Goal: Task Accomplishment & Management: Complete application form

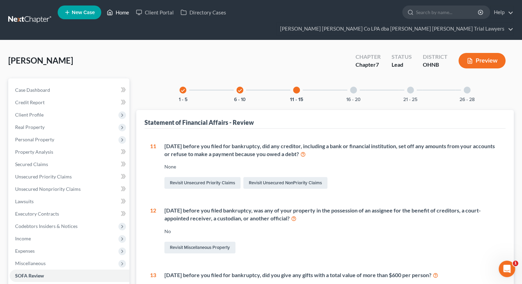
click at [112, 15] on icon at bounding box center [110, 12] width 6 height 8
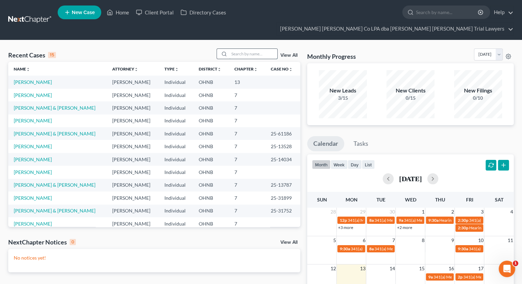
click at [236, 49] on input "search" at bounding box center [253, 54] width 48 height 10
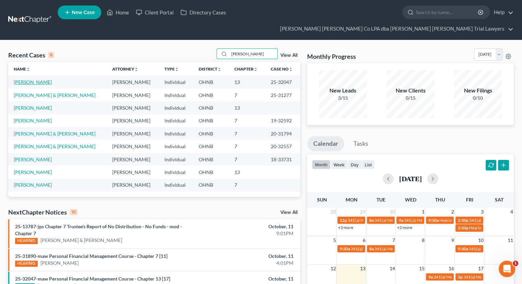
type input "[PERSON_NAME]"
click at [40, 79] on link "[PERSON_NAME]" at bounding box center [33, 82] width 38 height 6
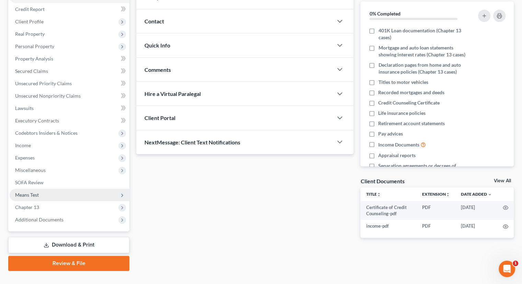
scroll to position [93, 0]
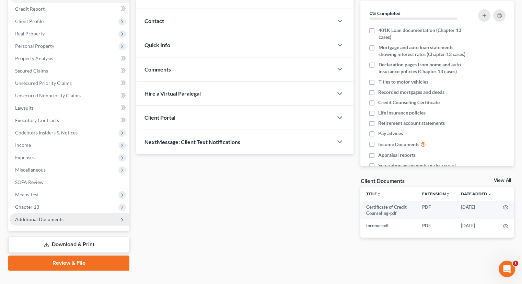
click at [62, 216] on span "Additional Documents" at bounding box center [39, 219] width 48 height 6
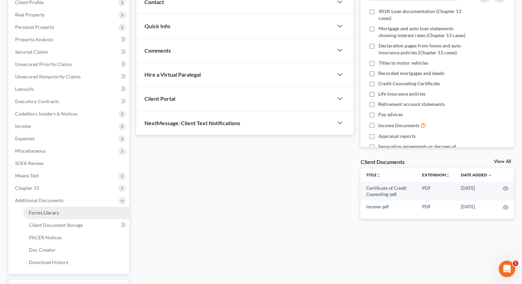
scroll to position [128, 0]
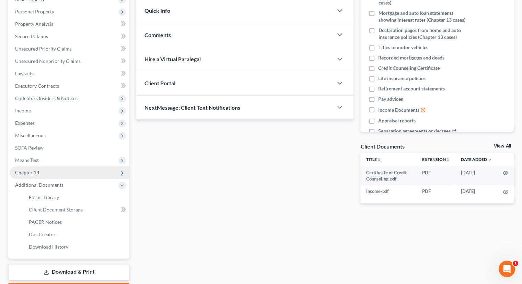
click at [49, 166] on span "Chapter 13" at bounding box center [70, 172] width 120 height 12
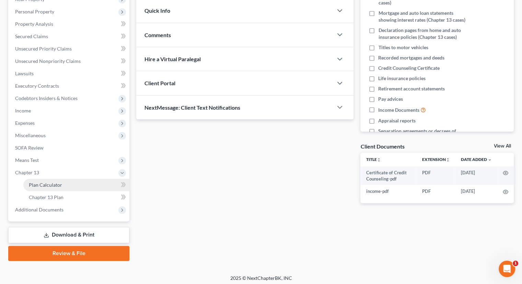
scroll to position [118, 0]
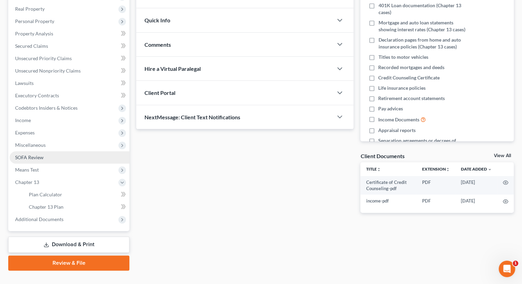
click at [45, 151] on link "SOFA Review" at bounding box center [70, 157] width 120 height 12
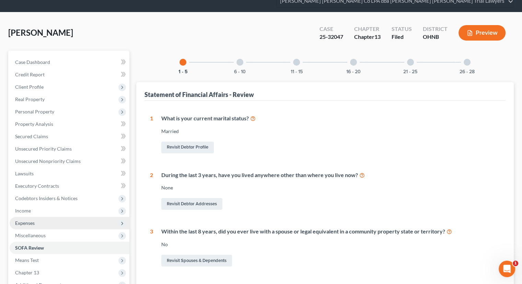
scroll to position [69, 0]
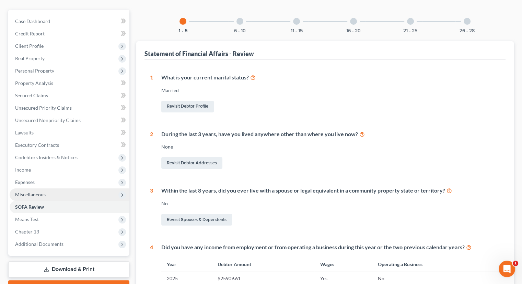
click at [49, 188] on span "Miscellaneous" at bounding box center [70, 194] width 120 height 12
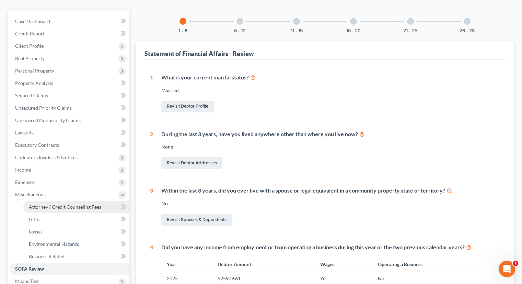
click at [53, 201] on link "Attorney / Credit Counseling Fees" at bounding box center [76, 207] width 106 height 12
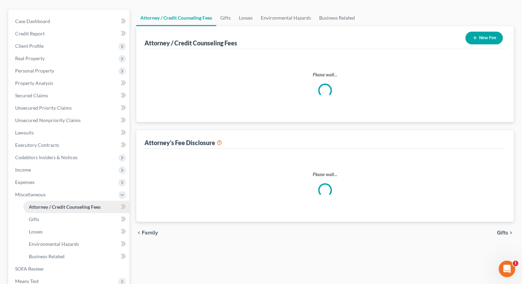
scroll to position [1, 0]
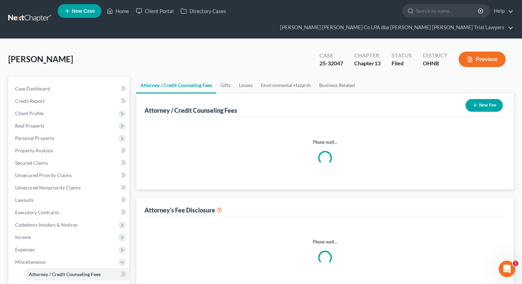
select select "0"
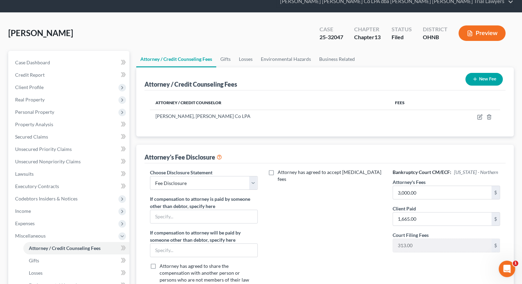
scroll to position [69, 0]
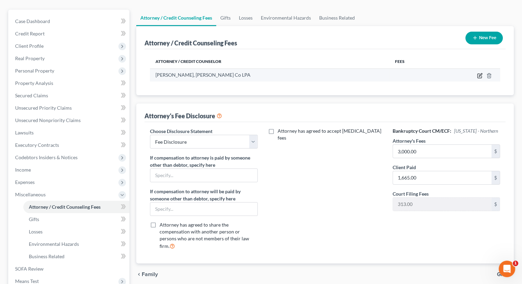
click at [480, 74] on icon "button" at bounding box center [480, 76] width 4 height 4
select select "36"
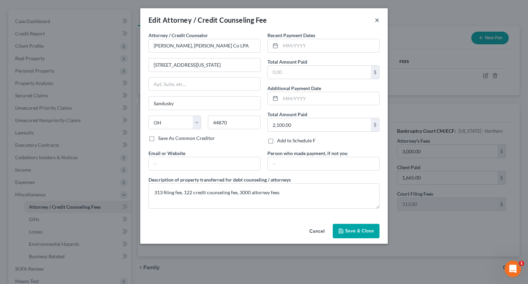
click at [375, 21] on button "×" at bounding box center [376, 20] width 5 height 8
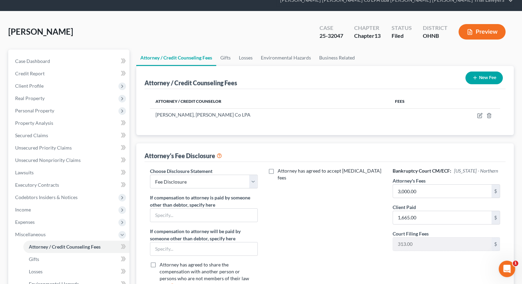
scroll to position [0, 0]
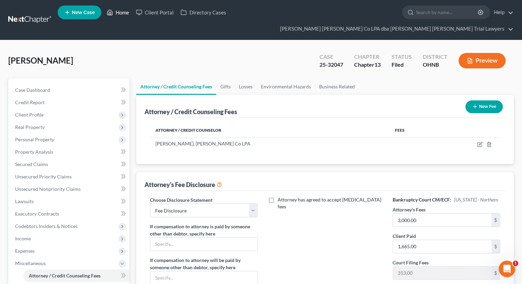
click at [117, 16] on link "Home" at bounding box center [117, 12] width 29 height 12
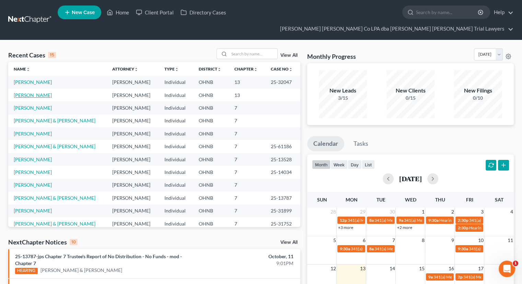
click at [35, 92] on link "[PERSON_NAME]" at bounding box center [33, 95] width 38 height 6
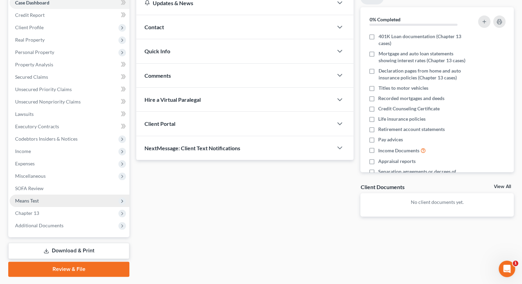
scroll to position [93, 0]
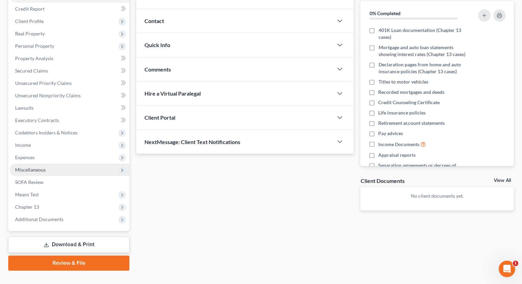
click at [42, 167] on span "Miscellaneous" at bounding box center [30, 170] width 31 height 6
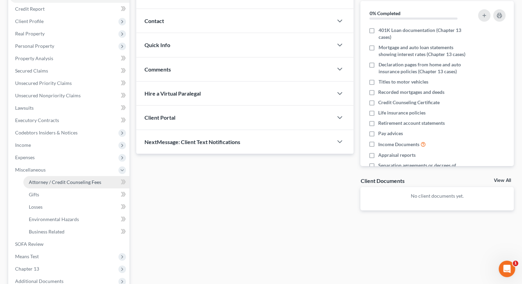
click at [44, 179] on span "Attorney / Credit Counseling Fees" at bounding box center [65, 182] width 72 height 6
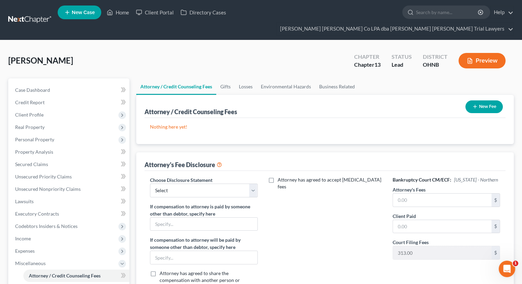
click at [482, 100] on button "New Fee" at bounding box center [484, 106] width 37 height 13
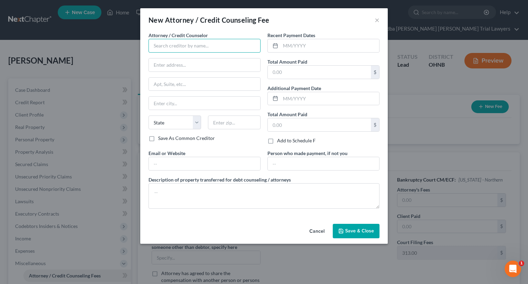
click at [165, 46] on input "text" at bounding box center [204, 46] width 112 height 14
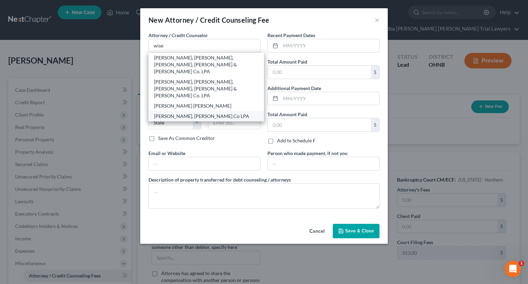
click at [185, 113] on div "[PERSON_NAME], [PERSON_NAME] Co LPA" at bounding box center [206, 116] width 104 height 7
type input "[PERSON_NAME], [PERSON_NAME] Co LPA"
type input "[STREET_ADDRESS][US_STATE]"
type input "Sandusky"
select select "36"
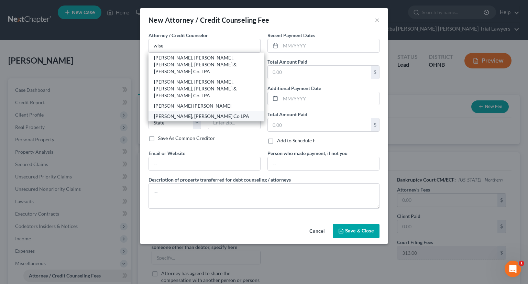
type input "44870"
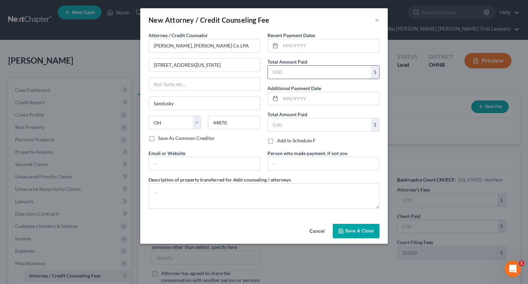
click at [287, 73] on input "text" at bounding box center [319, 72] width 103 height 13
type input "2,500"
click at [224, 195] on textarea at bounding box center [263, 195] width 231 height 25
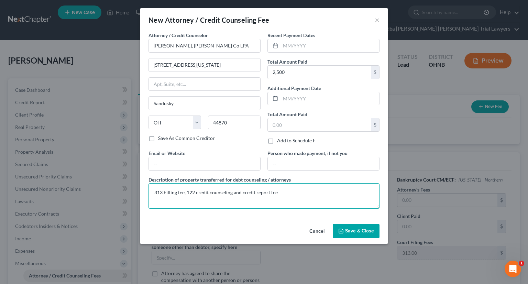
type textarea "313 Filling fee, 122 credit counseling and credit report fee"
click at [353, 235] on button "Save & Close" at bounding box center [355, 231] width 47 height 14
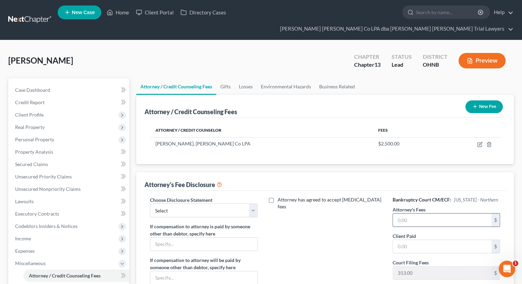
drag, startPoint x: 410, startPoint y: 211, endPoint x: 408, endPoint y: 207, distance: 4.0
click at [410, 213] on input "text" at bounding box center [442, 219] width 99 height 13
type input "3,000"
click at [421, 240] on input "text" at bounding box center [442, 246] width 99 height 13
type input "2,065"
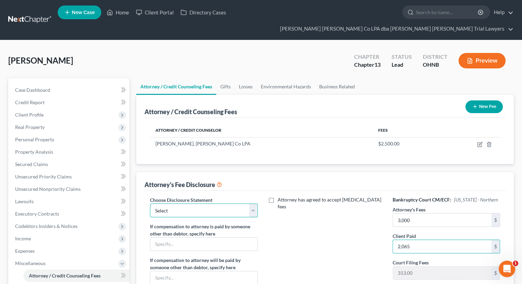
click at [226, 203] on select "Select Fee Disclosure" at bounding box center [204, 210] width 108 height 14
select select "0"
click at [150, 203] on select "Select Fee Disclosure" at bounding box center [204, 210] width 108 height 14
click at [295, 226] on div "Attorney has agreed to accept [MEDICAL_DATA] fees" at bounding box center [325, 259] width 121 height 127
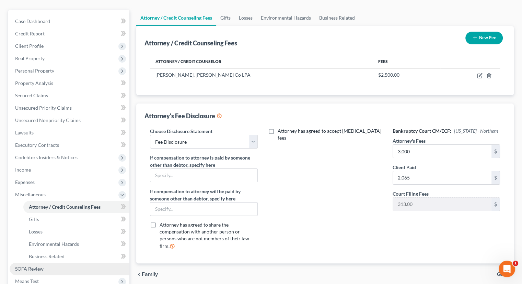
click at [53, 262] on link "SOFA Review" at bounding box center [70, 268] width 120 height 12
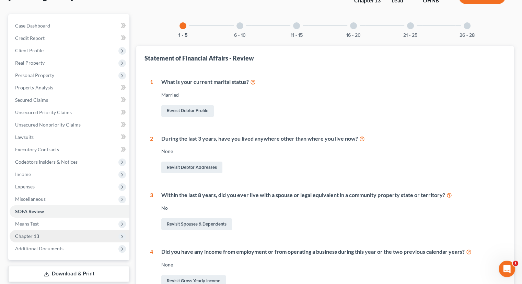
scroll to position [69, 0]
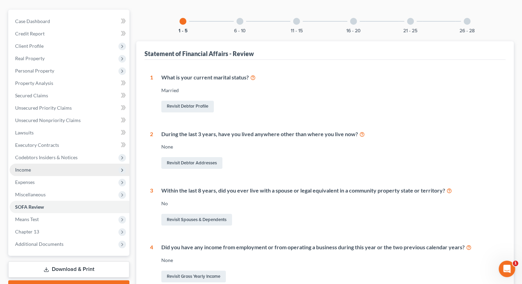
click at [54, 163] on span "Income" at bounding box center [70, 169] width 120 height 12
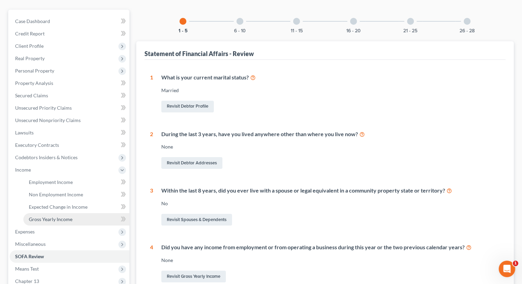
click at [58, 216] on span "Gross Yearly Income" at bounding box center [51, 219] width 44 height 6
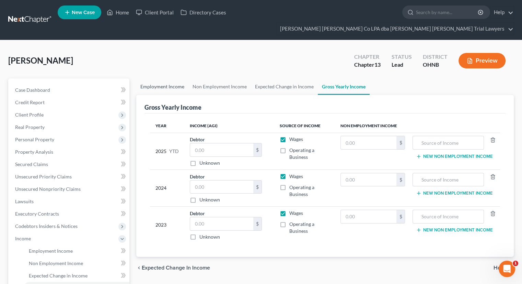
click at [174, 78] on link "Employment Income" at bounding box center [162, 86] width 52 height 16
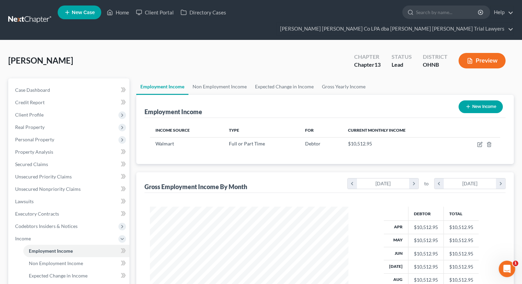
scroll to position [122, 212]
click at [201, 78] on link "Non Employment Income" at bounding box center [220, 86] width 63 height 16
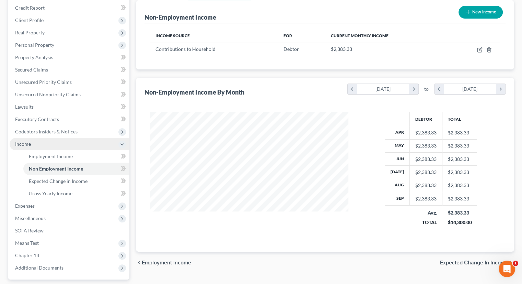
scroll to position [103, 0]
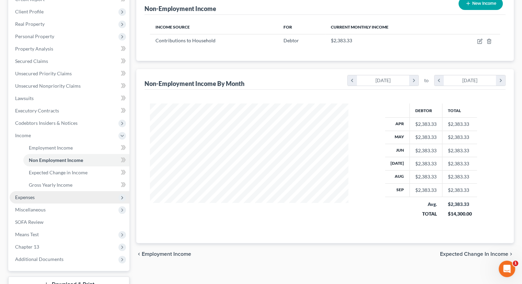
click at [55, 191] on span "Expenses" at bounding box center [70, 197] width 120 height 12
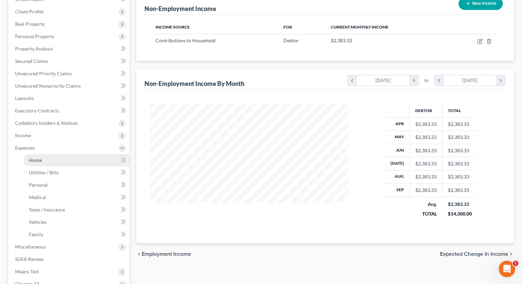
click at [57, 154] on link "Home" at bounding box center [76, 160] width 106 height 12
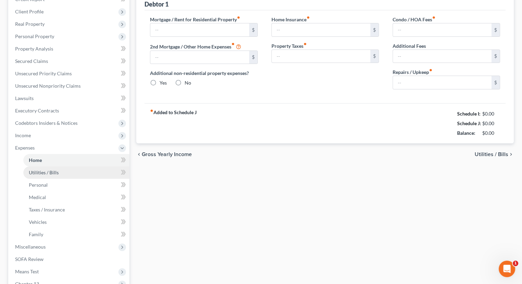
type input "540.00"
type input "0.00"
radio input "true"
type input "0.00"
type input "50.00"
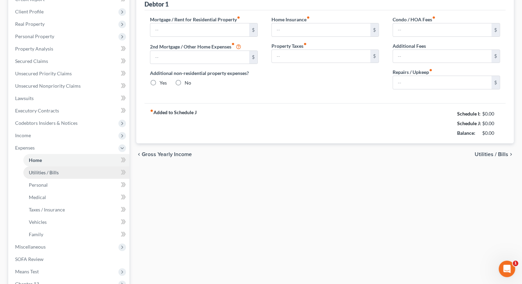
type input "266.00"
type input "0.00"
type input "300.00"
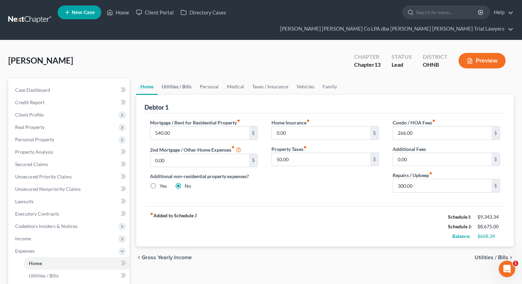
click at [184, 78] on link "Utilities / Bills" at bounding box center [177, 86] width 38 height 16
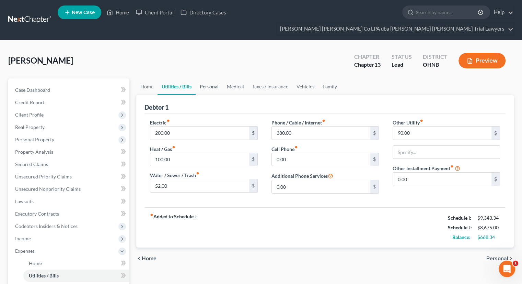
click at [206, 78] on link "Personal" at bounding box center [209, 86] width 27 height 16
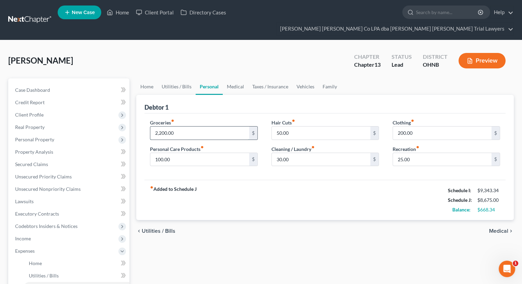
click at [187, 126] on input "2,200.00" at bounding box center [199, 132] width 99 height 13
click at [60, 109] on span "Client Profile" at bounding box center [70, 115] width 120 height 12
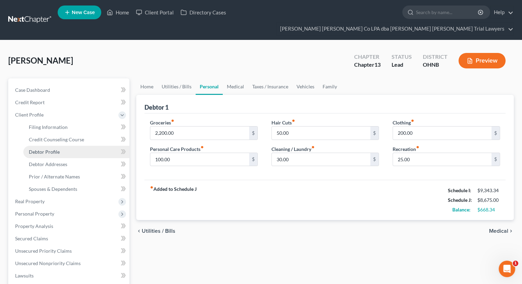
click at [65, 146] on link "Debtor Profile" at bounding box center [76, 152] width 106 height 12
select select "1"
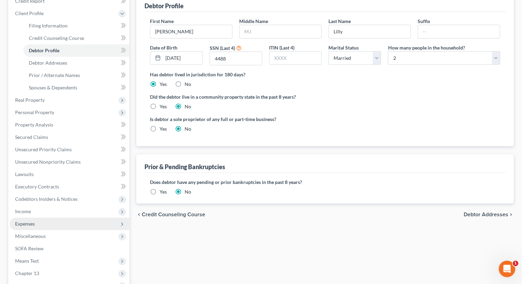
scroll to position [103, 0]
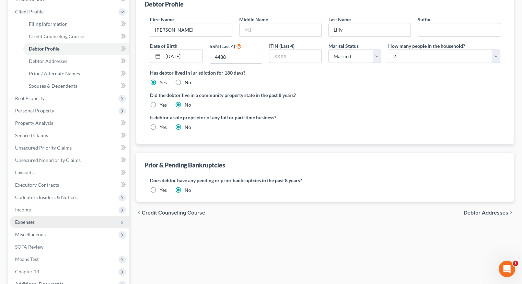
click at [56, 216] on span "Expenses" at bounding box center [70, 222] width 120 height 12
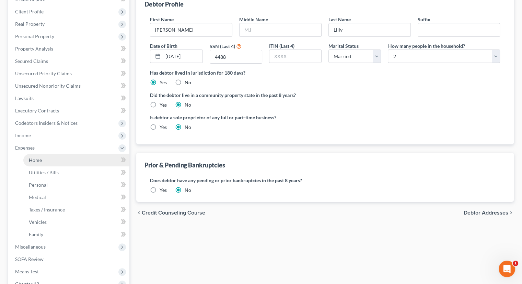
click at [56, 154] on link "Home" at bounding box center [76, 160] width 106 height 12
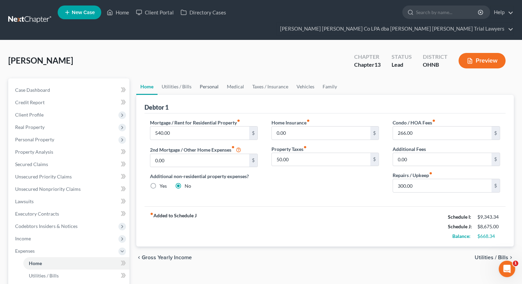
click at [207, 78] on link "Personal" at bounding box center [209, 86] width 27 height 16
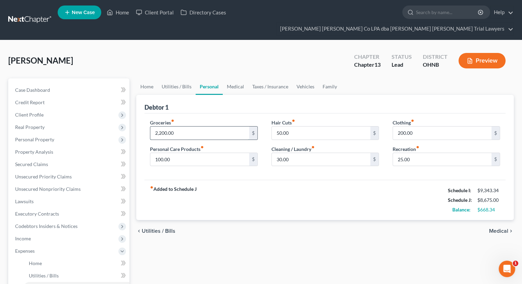
click at [176, 126] on input "2,200.00" at bounding box center [199, 132] width 99 height 13
type input "900"
click at [236, 78] on link "Medical" at bounding box center [235, 86] width 25 height 16
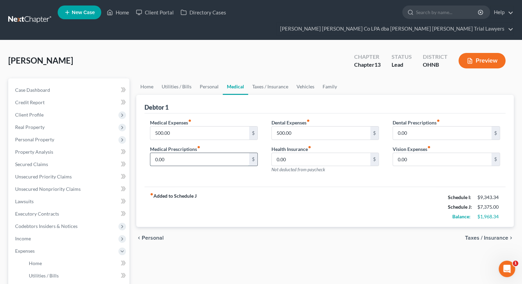
click at [191, 153] on input "0.00" at bounding box center [199, 159] width 99 height 13
type input "100"
drag, startPoint x: 416, startPoint y: 147, endPoint x: 428, endPoint y: 137, distance: 16.1
click at [416, 153] on input "0.00" at bounding box center [442, 159] width 99 height 13
type input "1"
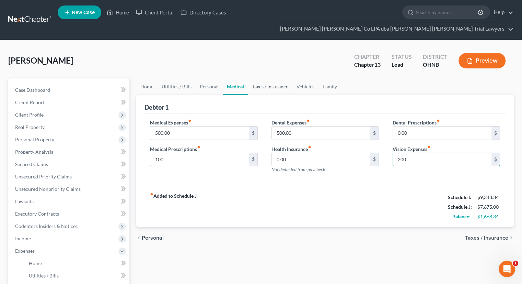
type input "200"
drag, startPoint x: 275, startPoint y: 72, endPoint x: 285, endPoint y: 71, distance: 10.4
click at [275, 78] on link "Taxes / Insurance" at bounding box center [270, 86] width 44 height 16
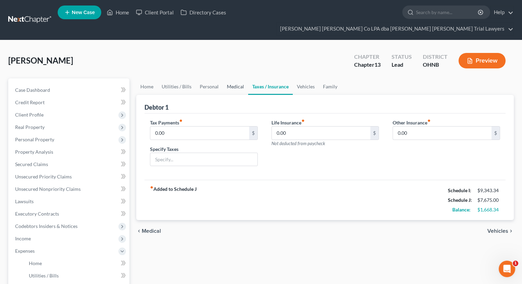
click at [238, 78] on link "Medical" at bounding box center [235, 86] width 25 height 16
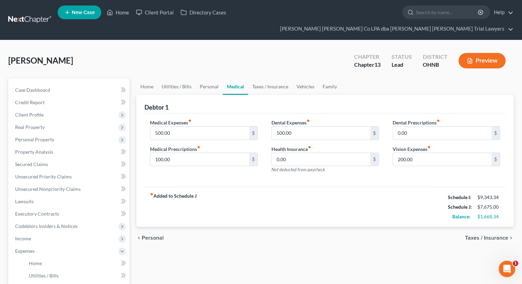
drag, startPoint x: 294, startPoint y: 118, endPoint x: 343, endPoint y: 101, distance: 52.3
click at [294, 126] on input "500.00" at bounding box center [321, 132] width 99 height 13
type input "200"
click at [282, 78] on link "Taxes / Insurance" at bounding box center [270, 86] width 44 height 16
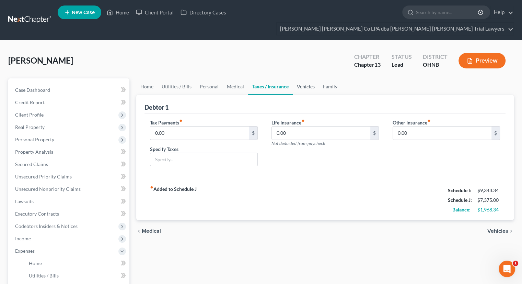
click at [296, 78] on link "Vehicles" at bounding box center [306, 86] width 26 height 16
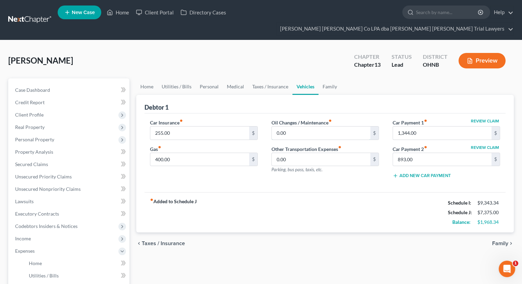
drag, startPoint x: 300, startPoint y: 120, endPoint x: 317, endPoint y: 106, distance: 21.6
click at [301, 126] on input "0.00" at bounding box center [321, 132] width 99 height 13
type input "200"
click at [330, 78] on link "Family" at bounding box center [330, 86] width 23 height 16
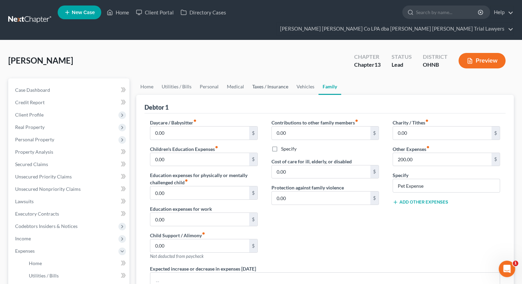
click at [279, 78] on link "Taxes / Insurance" at bounding box center [270, 86] width 44 height 16
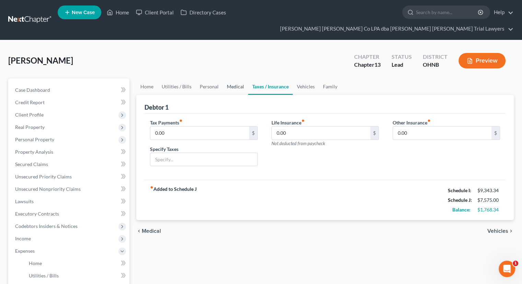
click at [236, 78] on link "Medical" at bounding box center [235, 86] width 25 height 16
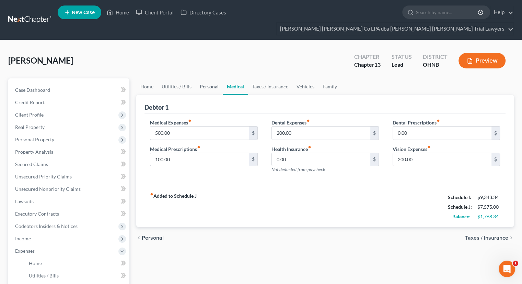
click at [213, 78] on link "Personal" at bounding box center [209, 86] width 27 height 16
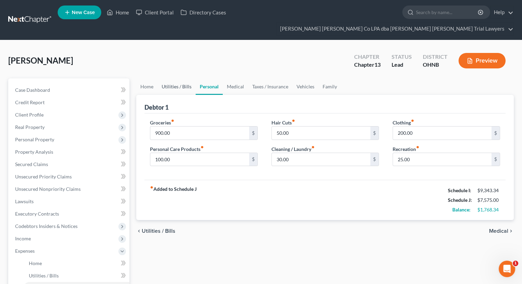
click at [176, 78] on link "Utilities / Bills" at bounding box center [177, 86] width 38 height 16
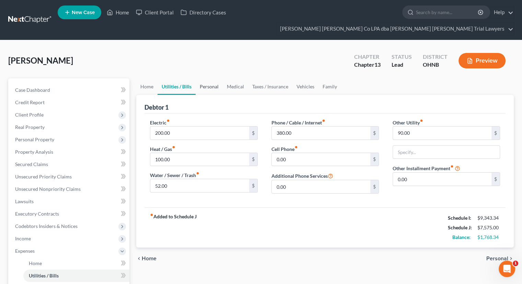
click at [210, 78] on link "Personal" at bounding box center [209, 86] width 27 height 16
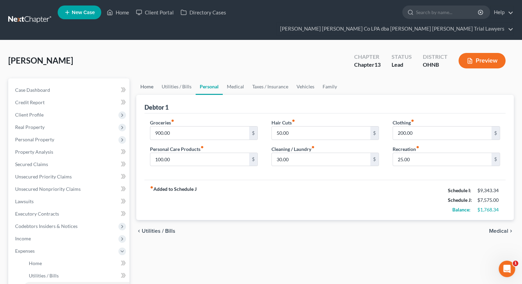
click at [152, 78] on link "Home" at bounding box center [146, 86] width 21 height 16
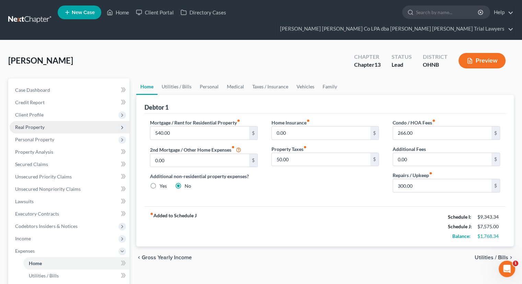
click at [70, 121] on span "Real Property" at bounding box center [70, 127] width 120 height 12
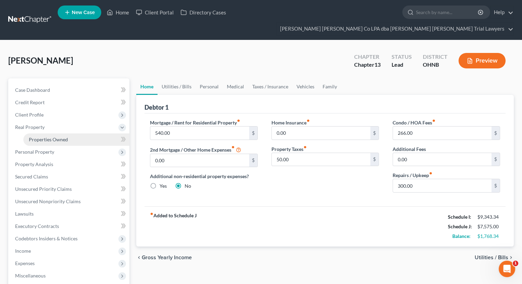
click at [72, 133] on link "Properties Owned" at bounding box center [76, 139] width 106 height 12
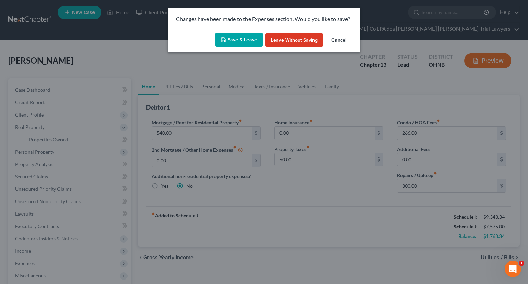
click at [234, 41] on button "Save & Leave" at bounding box center [238, 40] width 47 height 14
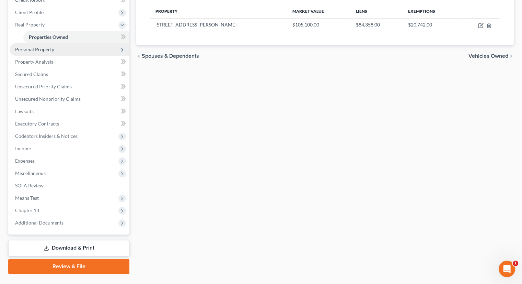
scroll to position [103, 0]
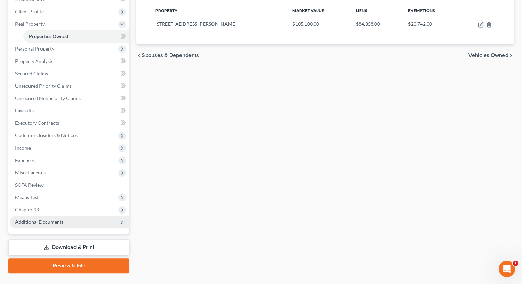
click at [71, 216] on span "Additional Documents" at bounding box center [70, 222] width 120 height 12
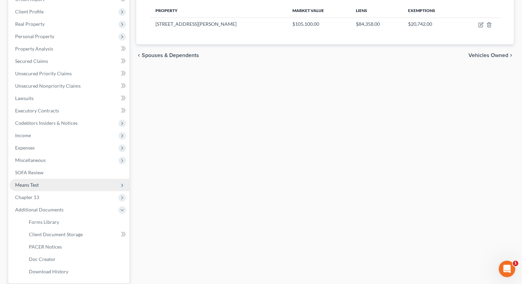
click at [53, 179] on span "Means Test" at bounding box center [70, 185] width 120 height 12
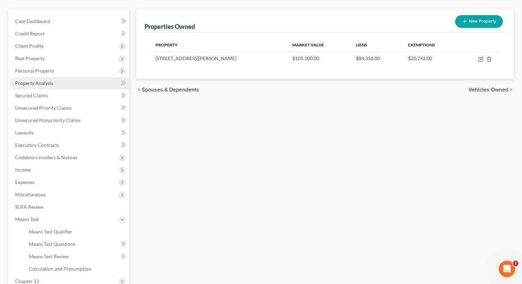
click at [43, 80] on span "Property Analysis" at bounding box center [34, 83] width 38 height 6
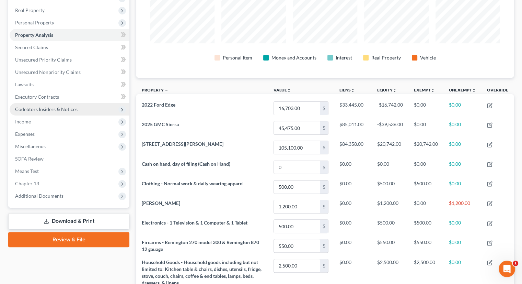
scroll to position [92, 0]
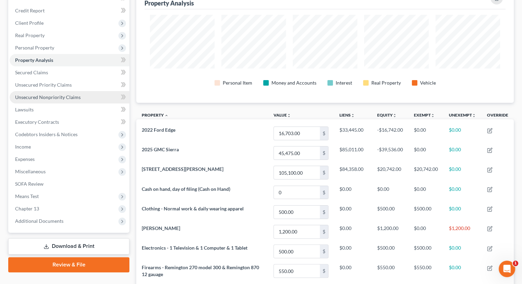
click at [59, 91] on link "Unsecured Nonpriority Claims" at bounding box center [70, 97] width 120 height 12
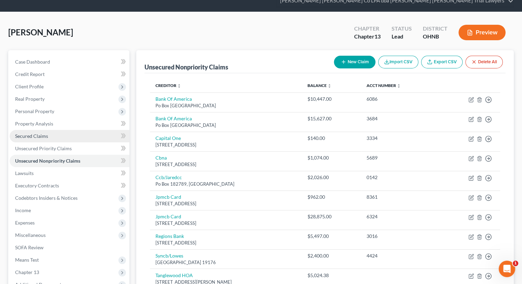
scroll to position [69, 0]
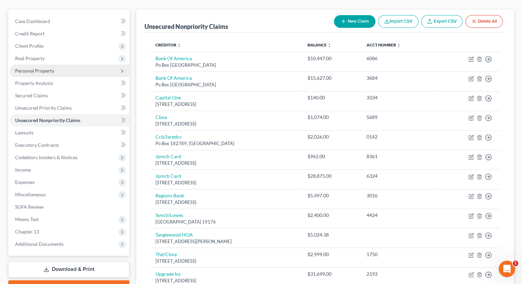
click at [47, 65] on span "Personal Property" at bounding box center [70, 71] width 120 height 12
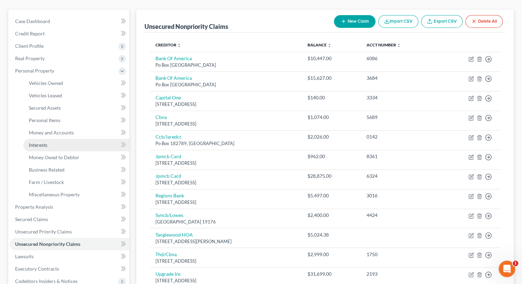
click at [46, 139] on link "Interests" at bounding box center [76, 145] width 106 height 12
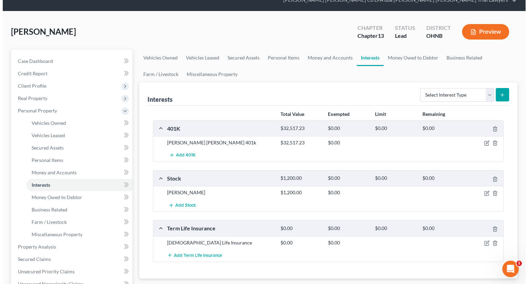
scroll to position [69, 0]
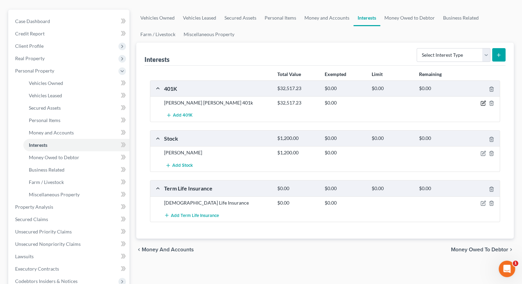
click at [482, 100] on icon "button" at bounding box center [483, 102] width 5 height 5
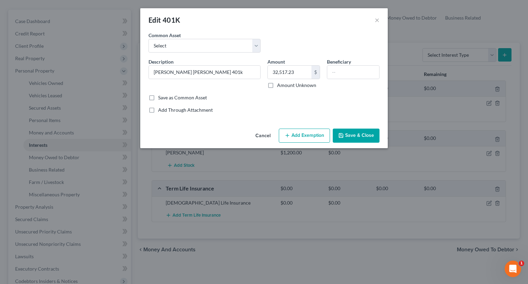
click at [300, 138] on button "Add Exemption" at bounding box center [304, 135] width 51 height 14
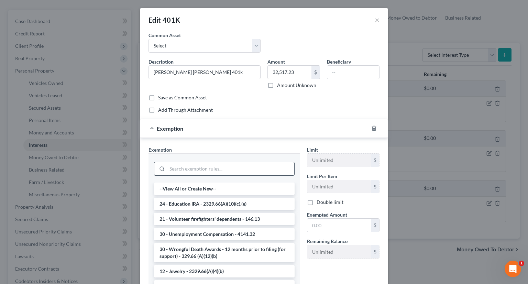
click at [179, 170] on input "search" at bounding box center [230, 168] width 127 height 13
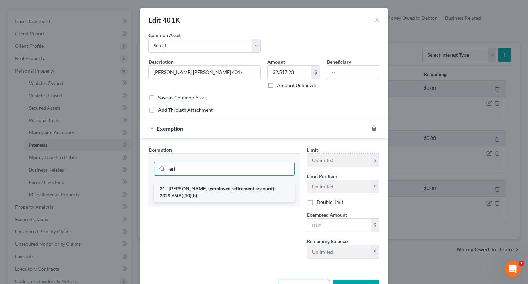
type input "eri"
click at [192, 195] on li "21 - [PERSON_NAME] (employee retirement account) - 2329.66(A)(10)(b)" at bounding box center [224, 191] width 140 height 19
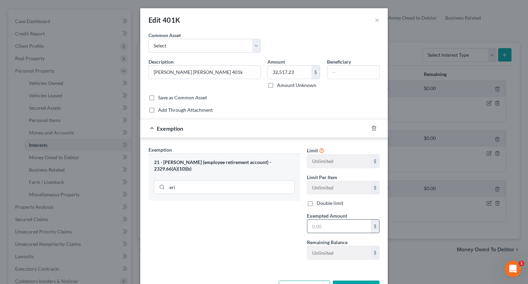
click at [317, 223] on input "text" at bounding box center [339, 225] width 64 height 13
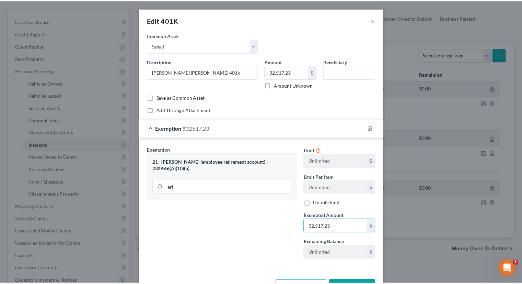
scroll to position [24, 0]
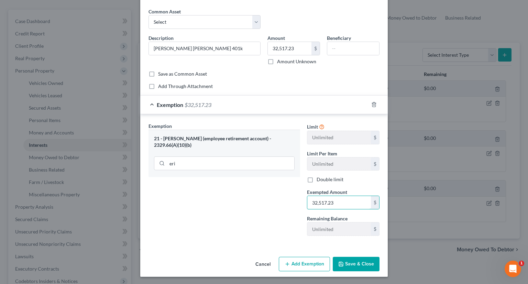
type input "32,517.23"
click at [347, 260] on button "Save & Close" at bounding box center [355, 264] width 47 height 14
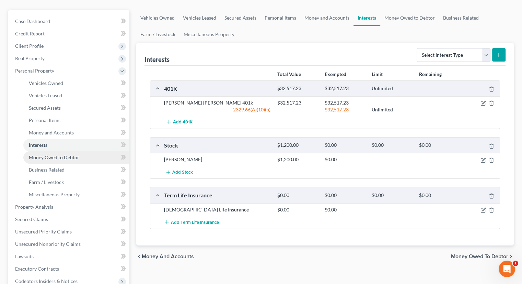
click at [72, 151] on link "Money Owed to Debtor" at bounding box center [76, 157] width 106 height 12
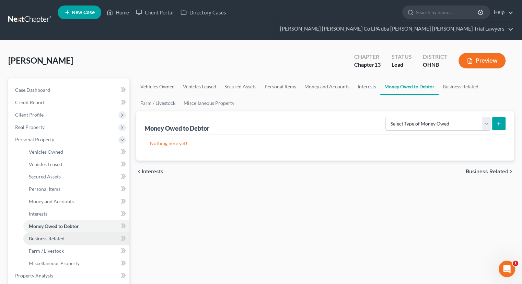
click at [63, 235] on span "Business Related" at bounding box center [47, 238] width 36 height 6
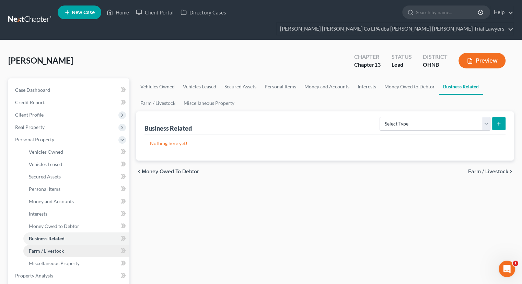
click at [64, 245] on link "Farm / Livestock" at bounding box center [76, 251] width 106 height 12
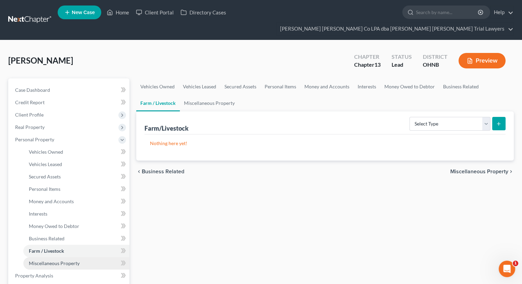
click at [67, 260] on span "Miscellaneous Property" at bounding box center [54, 263] width 51 height 6
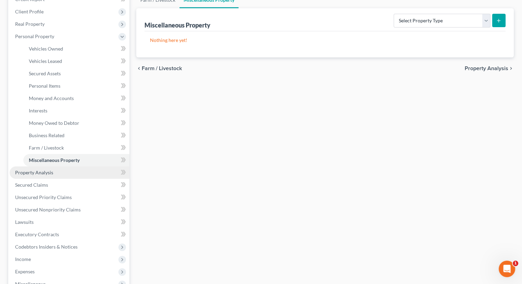
click at [49, 169] on span "Property Analysis" at bounding box center [34, 172] width 38 height 6
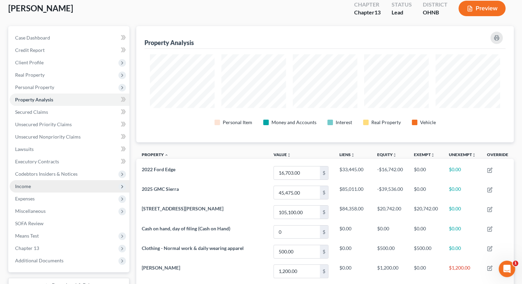
scroll to position [137, 0]
